Goal: Task Accomplishment & Management: Use online tool/utility

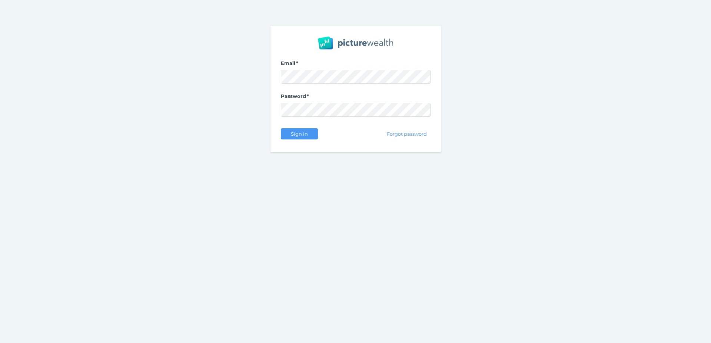
drag, startPoint x: 585, startPoint y: 85, endPoint x: 565, endPoint y: 88, distance: 20.6
click at [0, 343] on nordpass-portal at bounding box center [0, 343] width 0 height 0
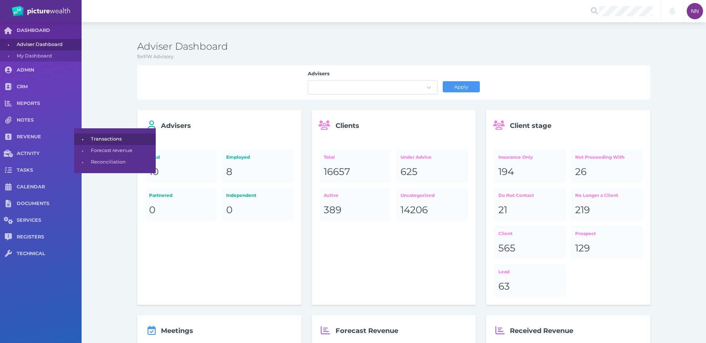
click at [91, 137] on span "Transactions" at bounding box center [122, 138] width 62 height 11
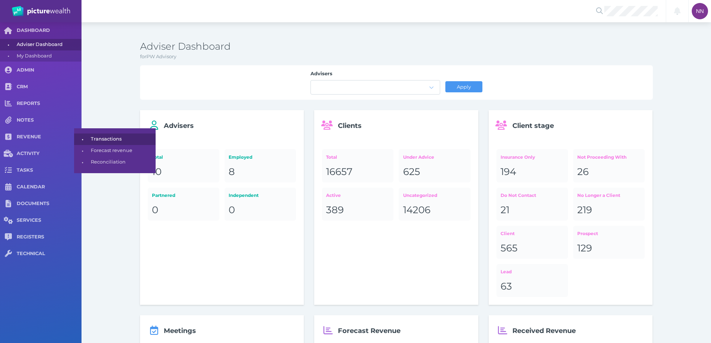
select select "25"
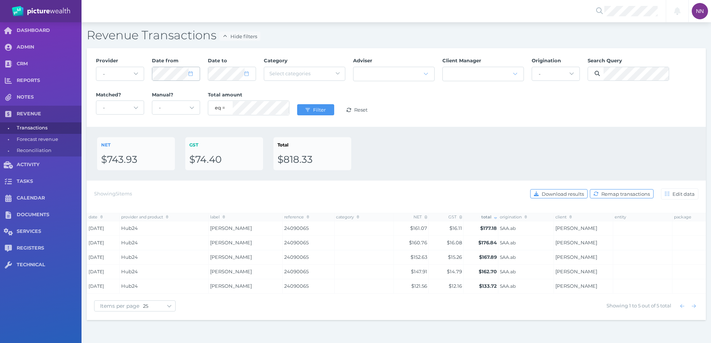
click at [192, 75] on icon at bounding box center [191, 73] width 4 height 5
select select "2025"
click at [240, 96] on button "button" at bounding box center [237, 95] width 13 height 13
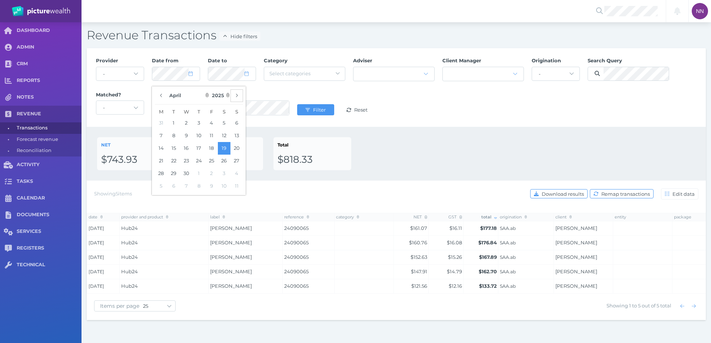
click at [240, 96] on button "button" at bounding box center [237, 95] width 13 height 13
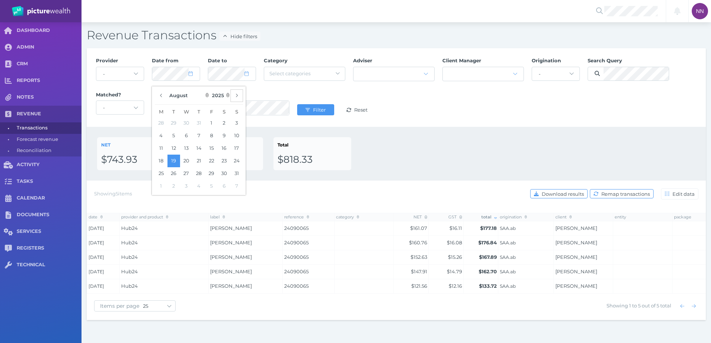
select select "8"
click at [158, 125] on button "1" at bounding box center [161, 123] width 13 height 13
click at [252, 79] on div at bounding box center [231, 73] width 47 height 13
click at [245, 74] on icon at bounding box center [247, 73] width 4 height 5
select select "8"
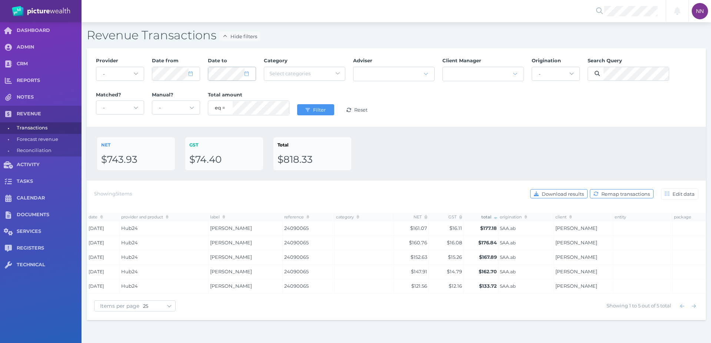
select select "2025"
click at [219, 147] on button "15" at bounding box center [217, 148] width 13 height 13
click at [381, 135] on div "NET $743.93 GST $74.40 Total $818.33" at bounding box center [397, 154] width 620 height 54
click at [514, 75] on div "Provider - Acuity Fee Revenue Acuity Trustee Advocate Private Wealth Pty Ltd AI…" at bounding box center [396, 87] width 609 height 68
click at [316, 110] on span "Filter" at bounding box center [320, 110] width 17 height 6
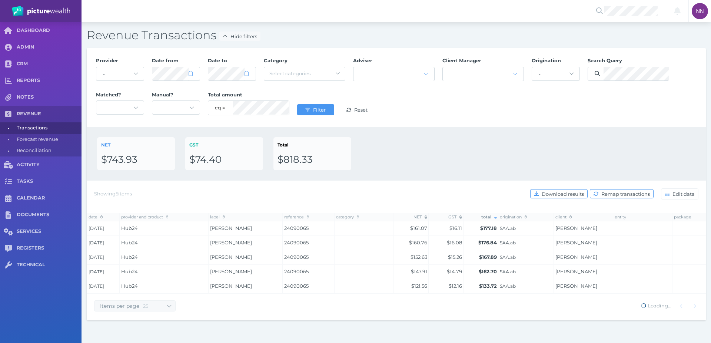
click at [530, 145] on div "NET $743.93 GST $74.40 Total $818.33" at bounding box center [396, 153] width 599 height 33
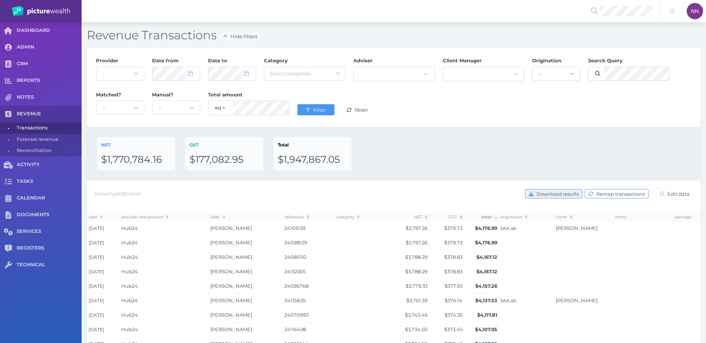
click at [574, 195] on span "Download results" at bounding box center [558, 194] width 47 height 6
